Goal: Task Accomplishment & Management: Manage account settings

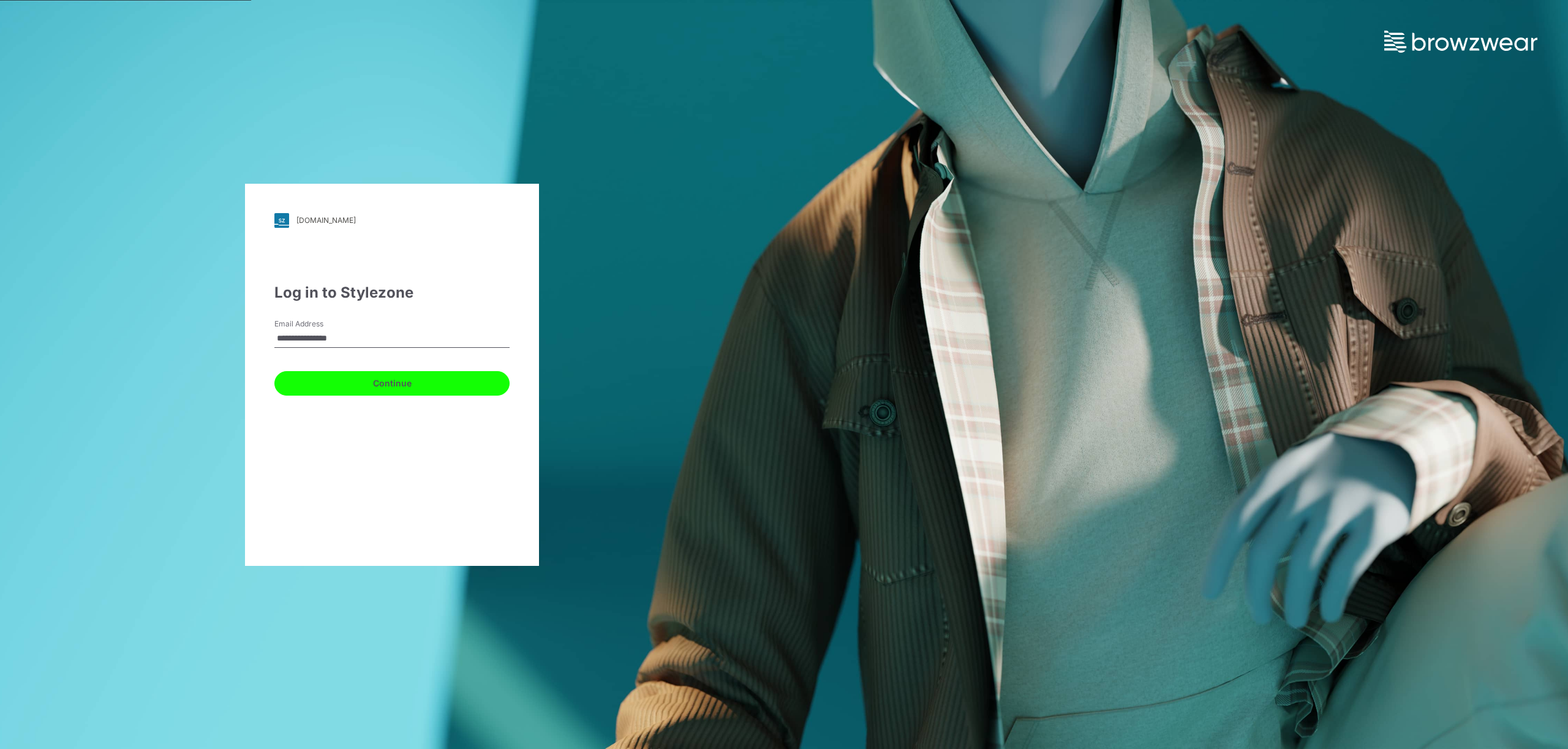
click at [393, 378] on button "Continue" at bounding box center [392, 384] width 235 height 24
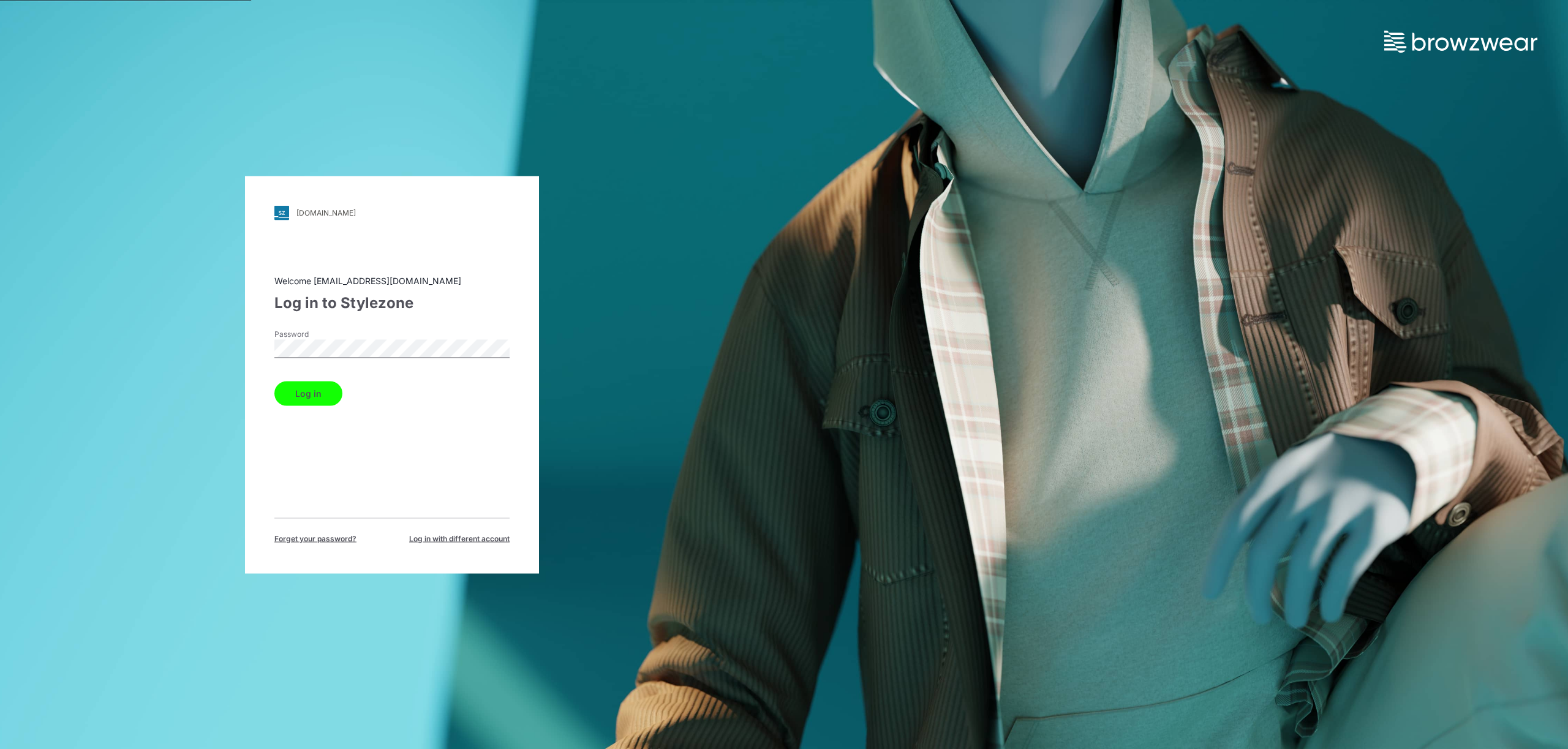
click at [330, 388] on button "Log in" at bounding box center [309, 393] width 68 height 24
